Goal: Information Seeking & Learning: Check status

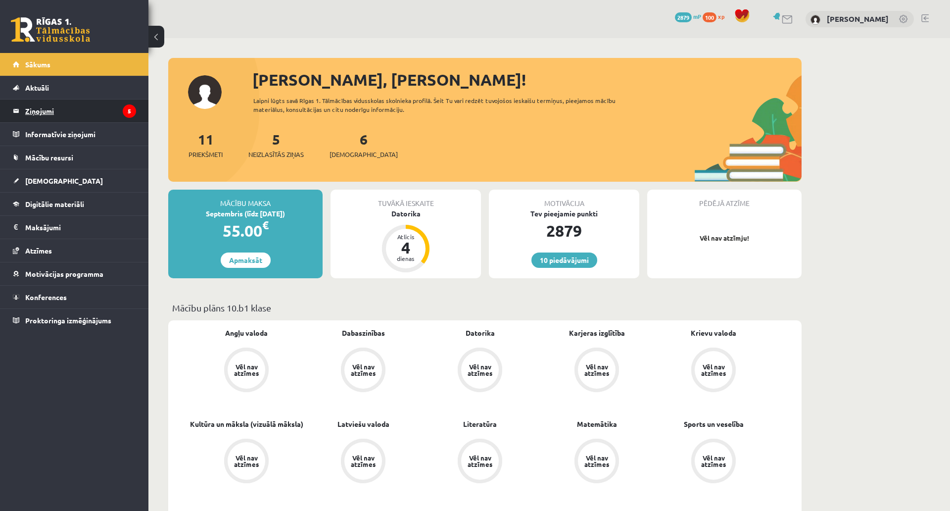
click at [113, 118] on legend "Ziņojumi 5" at bounding box center [80, 110] width 111 height 23
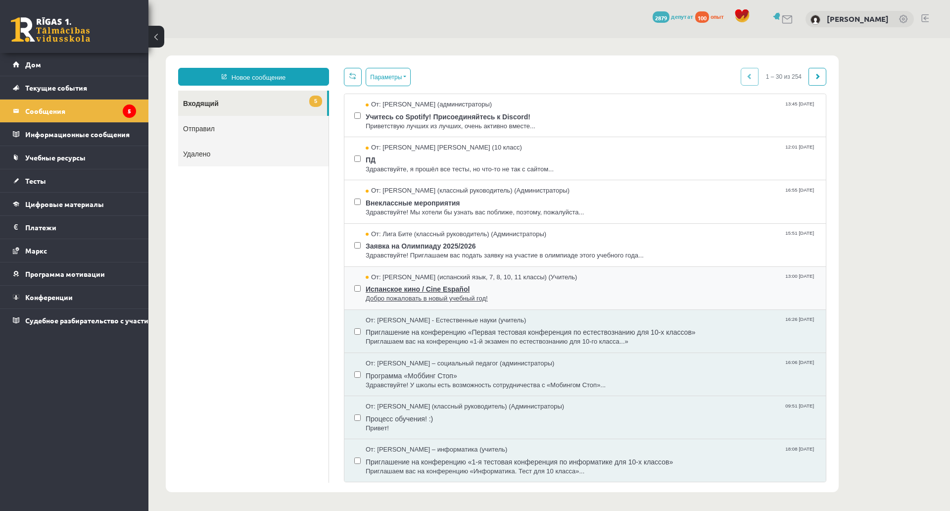
click at [511, 295] on span "Добро пожаловать в новый учебный год!" at bounding box center [591, 298] width 450 height 9
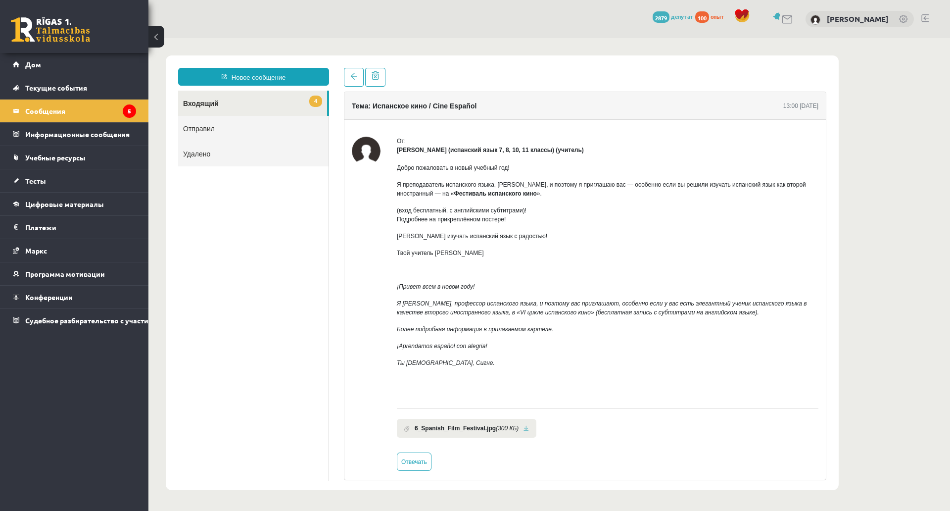
click at [696, 122] on div "От: [PERSON_NAME] (испанский язык 7, 8, 10, 11 классы) (учитель) Добро пожалова…" at bounding box center [586, 304] width 482 height 368
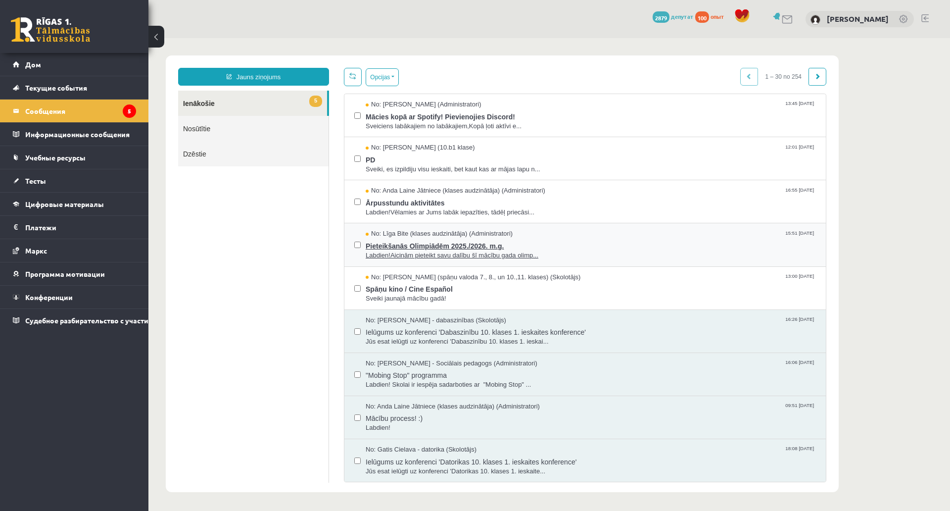
click at [603, 247] on span "Pieteikšanās Olimpiādēm 2025./2026. m.g." at bounding box center [591, 245] width 450 height 12
click at [604, 245] on span "Pieteikšanās Olimpiādēm 2025./2026. m.g." at bounding box center [591, 245] width 450 height 12
click at [596, 199] on span "Ārpusstundu aktivitātes" at bounding box center [591, 202] width 450 height 12
click at [636, 154] on span "PD" at bounding box center [591, 158] width 450 height 12
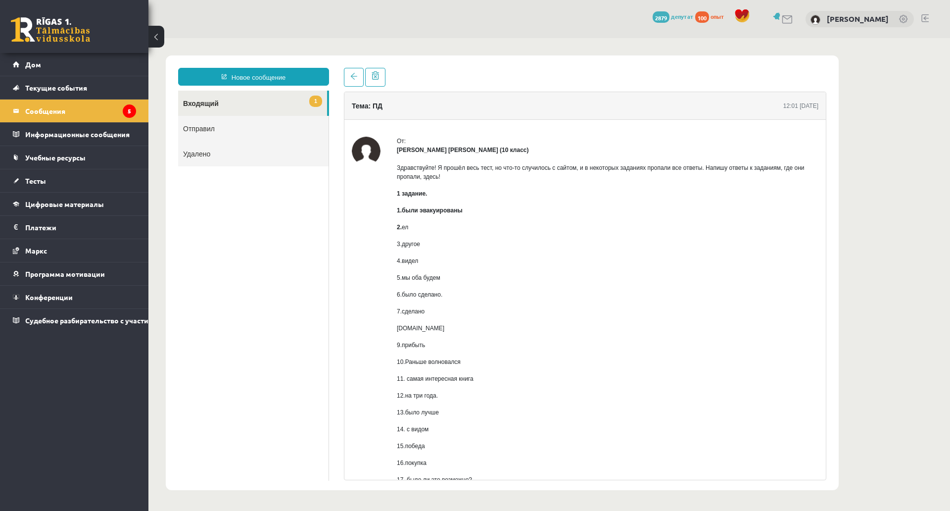
click at [520, 198] on p "1 задание." at bounding box center [608, 193] width 422 height 9
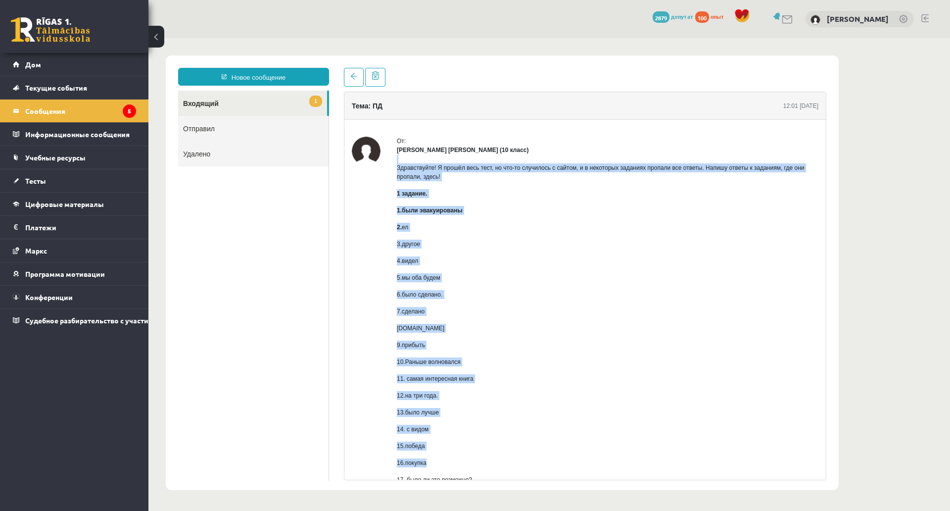
scroll to position [630, 0]
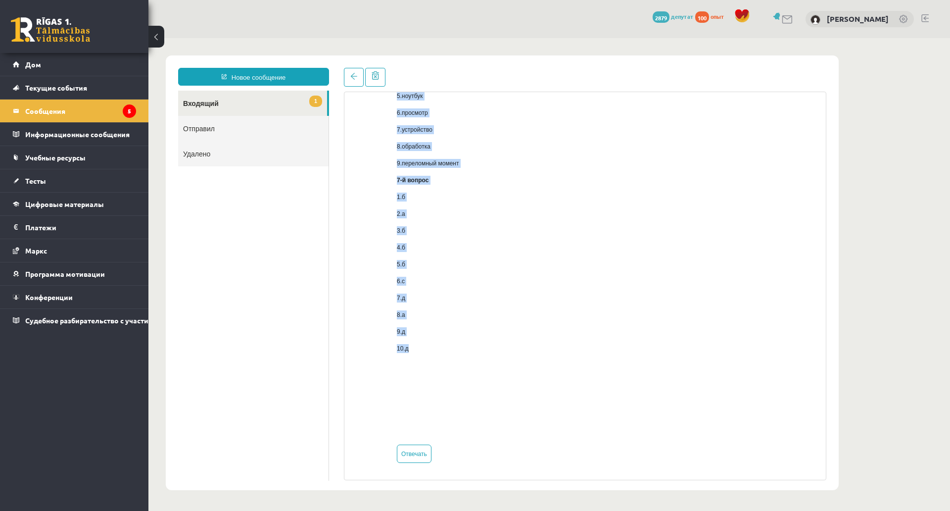
drag, startPoint x: 389, startPoint y: 162, endPoint x: 468, endPoint y: 291, distance: 150.7
click at [468, 291] on div "От: [PERSON_NAME] [PERSON_NAME] (10 класс) Здравствуйте! Я прошёл весь тест, но…" at bounding box center [585, 15] width 467 height 895
copy div "Loremipsumdo! S ametco adip elit, se doe-te incididun u labore, e d magnaaliq e…"
click at [545, 361] on p at bounding box center [608, 365] width 422 height 9
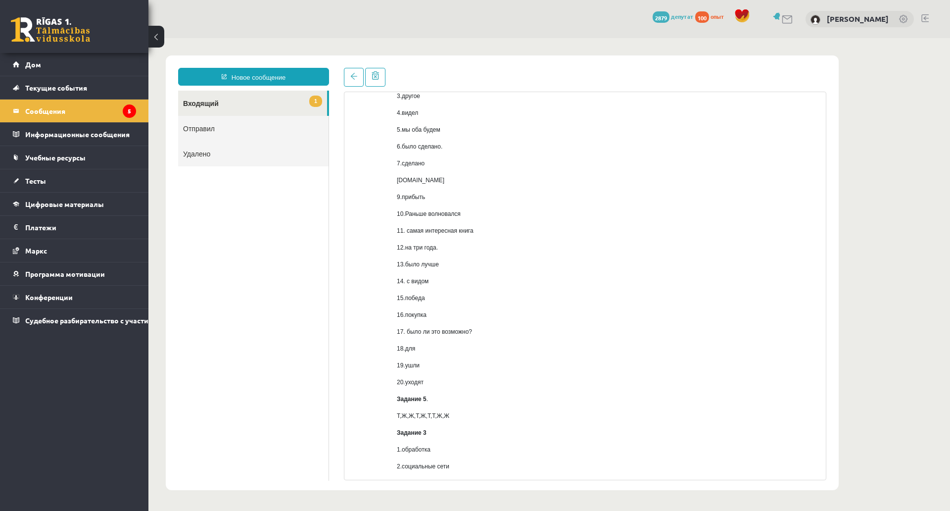
scroll to position [0, 0]
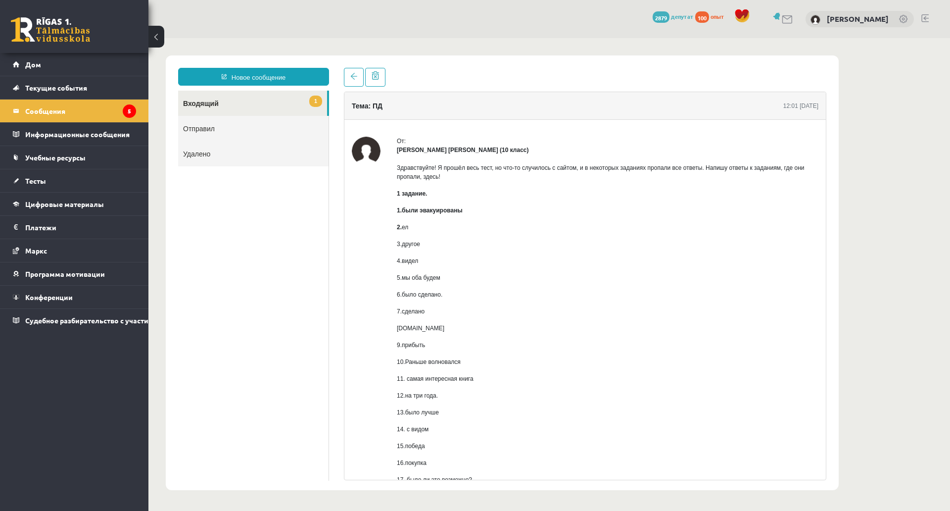
drag, startPoint x: 402, startPoint y: 79, endPoint x: 401, endPoint y: 72, distance: 7.5
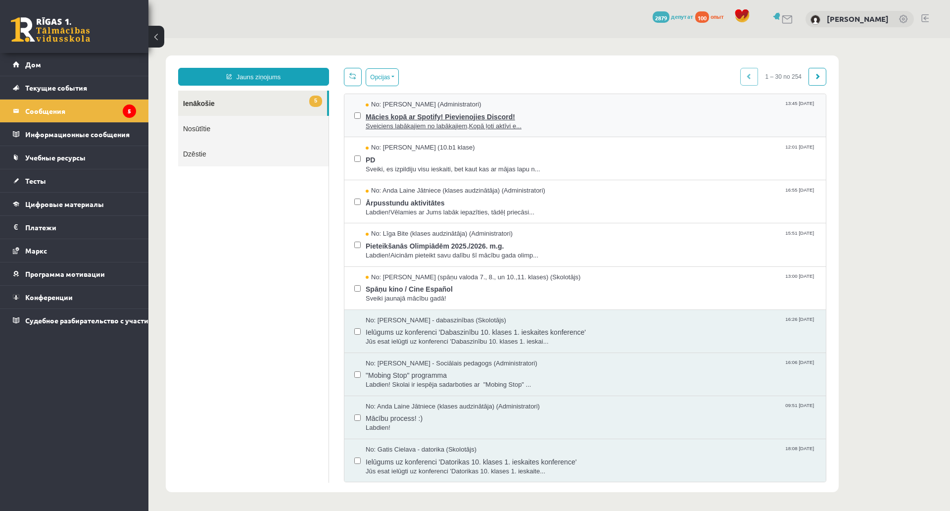
click at [680, 124] on span "Sveiciens labākajiem no labākajiem,Kopā ļoti aktīvi e..." at bounding box center [591, 126] width 450 height 9
click at [590, 130] on span "Sveiciens labākajiem no labākajiem,Kopā ļoti aktīvi e..." at bounding box center [591, 126] width 450 height 9
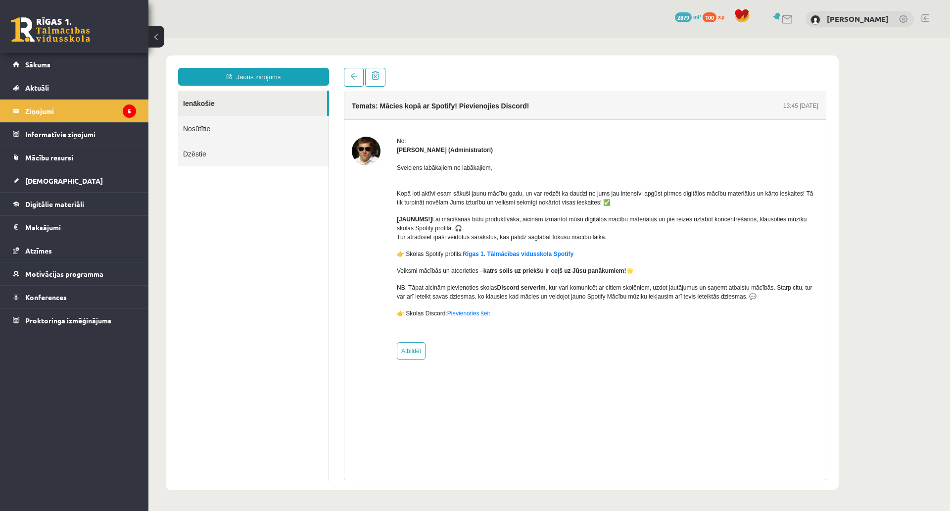
click at [877, 68] on body "Jauns ziņojums Ienākošie Nosūtītie Dzēstie ********* ********* ******* Temats: …" at bounding box center [550, 272] width 802 height 469
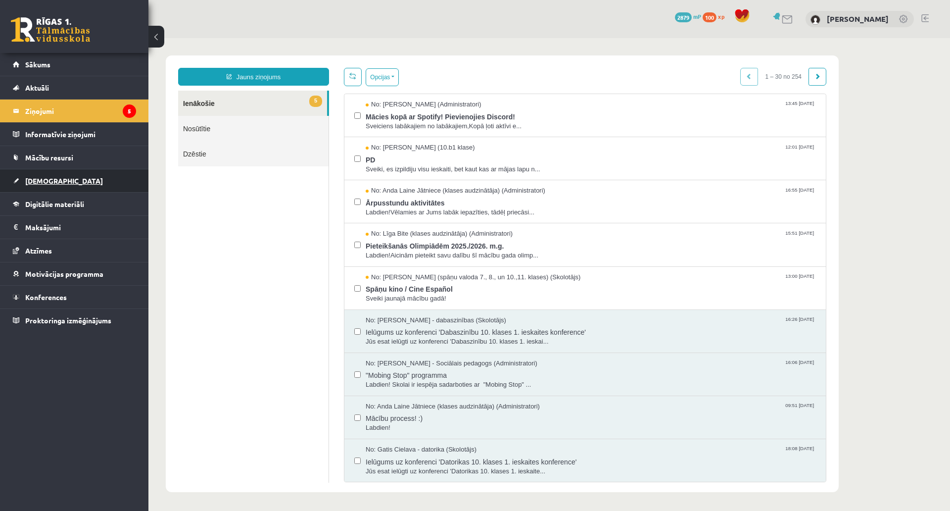
click at [116, 172] on link "[DEMOGRAPHIC_DATA]" at bounding box center [74, 180] width 123 height 23
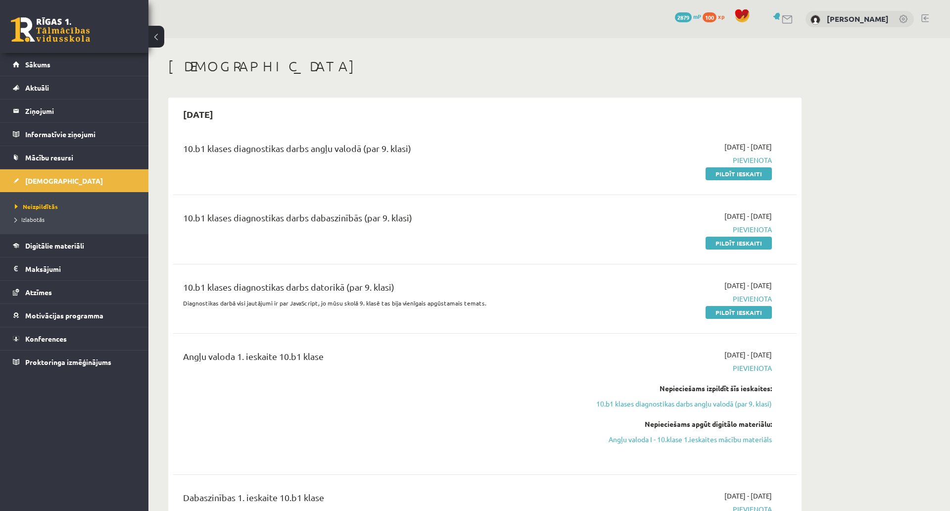
click at [578, 307] on div "10.b1 klases diagnostikas darbs datorikā (par 9. klasi) Diagnostikas darbā visi…" at bounding box center [377, 298] width 402 height 37
